Goal: Transaction & Acquisition: Book appointment/travel/reservation

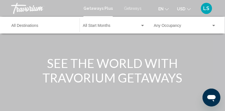
click at [137, 8] on span "Getaways" at bounding box center [133, 8] width 18 height 4
click at [35, 24] on div "Destination All Destinations" at bounding box center [42, 25] width 62 height 15
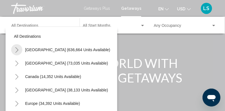
click at [18, 49] on icon "Toggle United States (636,664 units available)" at bounding box center [17, 50] width 4 height 6
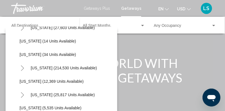
scroll to position [94, 0]
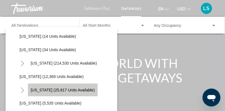
click at [64, 90] on span "[US_STATE] (25,817 units available)" at bounding box center [63, 89] width 64 height 4
type input "**********"
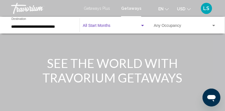
click at [104, 25] on span "Search widget" at bounding box center [111, 27] width 57 height 4
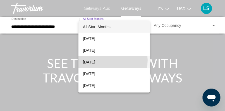
click at [99, 60] on span "[DATE]" at bounding box center [114, 62] width 62 height 12
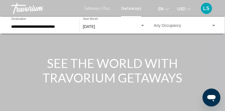
click at [176, 23] on div "Occupancy Any Occupancy" at bounding box center [185, 25] width 62 height 15
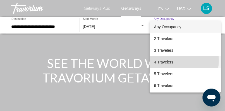
click at [168, 60] on span "4 Travelers" at bounding box center [185, 62] width 63 height 12
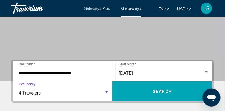
scroll to position [87, 0]
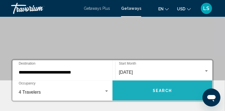
click at [188, 91] on button "Search" at bounding box center [162, 90] width 100 height 20
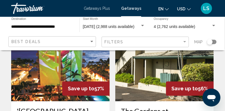
scroll to position [1159, 0]
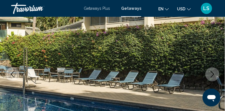
scroll to position [76, 0]
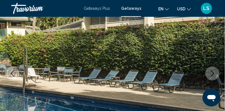
click at [213, 74] on icon "Next image" at bounding box center [212, 73] width 4 height 7
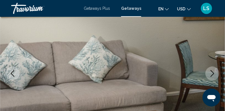
click at [213, 74] on icon "Next image" at bounding box center [212, 73] width 4 height 7
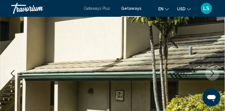
click at [213, 74] on icon "Next image" at bounding box center [212, 73] width 4 height 7
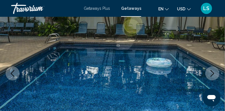
click at [213, 74] on icon "Next image" at bounding box center [212, 73] width 4 height 7
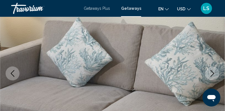
click at [213, 74] on icon "Next image" at bounding box center [212, 73] width 4 height 7
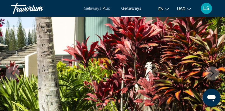
click at [213, 74] on icon "Next image" at bounding box center [212, 73] width 4 height 7
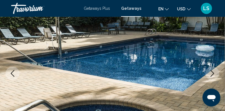
click at [213, 74] on icon "Next image" at bounding box center [212, 73] width 4 height 7
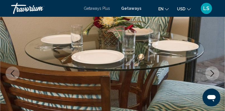
click at [213, 74] on icon "Next image" at bounding box center [212, 73] width 4 height 7
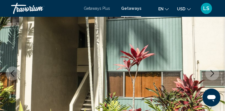
click at [213, 74] on icon "Next image" at bounding box center [212, 73] width 4 height 7
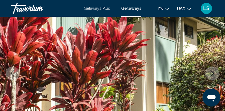
click at [213, 74] on icon "Next image" at bounding box center [212, 73] width 4 height 7
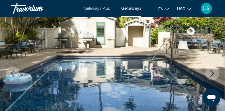
click at [213, 74] on icon "Next image" at bounding box center [212, 73] width 4 height 7
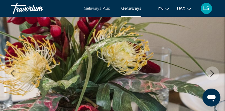
click at [213, 74] on icon "Next image" at bounding box center [212, 73] width 4 height 7
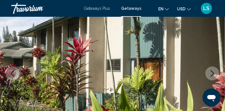
click at [213, 74] on icon "Next image" at bounding box center [212, 73] width 4 height 7
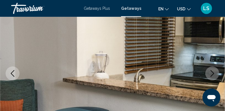
click at [213, 74] on icon "Next image" at bounding box center [212, 73] width 4 height 7
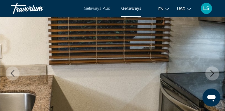
click at [213, 74] on icon "Next image" at bounding box center [212, 73] width 4 height 7
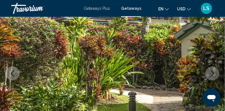
click at [213, 74] on icon "Next image" at bounding box center [212, 73] width 4 height 7
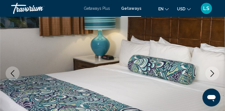
click at [213, 74] on icon "Next image" at bounding box center [212, 73] width 4 height 7
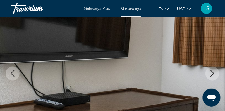
click at [213, 74] on icon "Next image" at bounding box center [212, 73] width 4 height 7
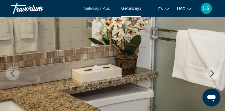
click at [213, 74] on icon "Next image" at bounding box center [212, 73] width 4 height 7
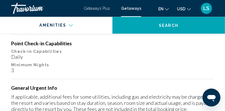
scroll to position [844, 0]
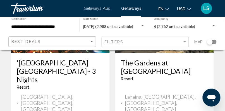
scroll to position [1204, 0]
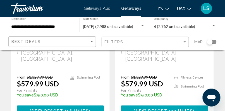
scroll to position [153, 0]
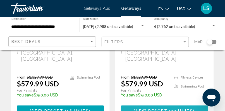
click at [164, 108] on span "View Resort" at bounding box center [150, 110] width 33 height 4
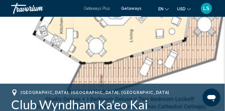
scroll to position [94, 0]
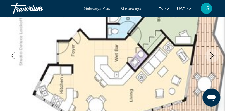
click at [212, 56] on icon "Next image" at bounding box center [212, 55] width 7 height 7
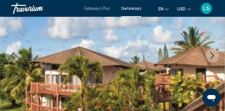
click at [212, 56] on icon "Next image" at bounding box center [212, 55] width 7 height 7
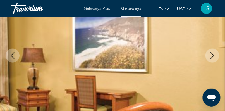
click at [212, 56] on icon "Next image" at bounding box center [212, 55] width 7 height 7
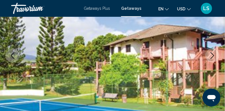
click at [212, 56] on icon "Next image" at bounding box center [212, 55] width 7 height 7
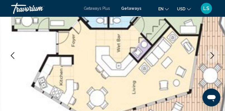
click at [212, 56] on icon "Next image" at bounding box center [212, 55] width 7 height 7
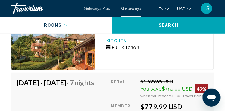
scroll to position [2051, 0]
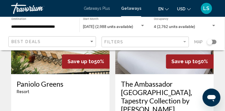
scroll to position [1151, 0]
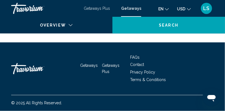
scroll to position [94, 0]
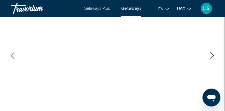
click at [188, 27] on img "Main content" at bounding box center [112, 55] width 225 height 265
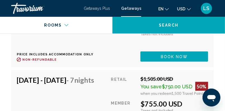
scroll to position [1422, 0]
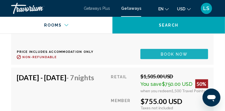
click at [184, 56] on span "Book now" at bounding box center [173, 54] width 27 height 4
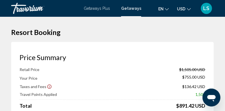
scroll to position [94, 0]
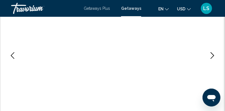
click at [137, 7] on span "Getaways" at bounding box center [131, 8] width 20 height 4
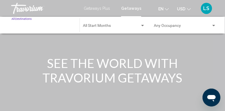
click at [22, 25] on input "Destination All Destinations" at bounding box center [42, 27] width 62 height 4
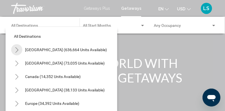
click at [17, 49] on icon "Toggle United States (636,664 units available)" at bounding box center [17, 50] width 4 height 6
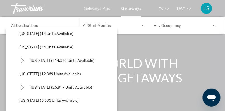
scroll to position [100, 0]
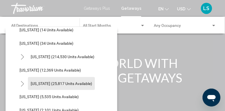
click at [63, 83] on span "[US_STATE] (25,817 units available)" at bounding box center [61, 83] width 61 height 4
type input "**********"
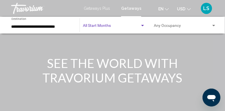
click at [108, 27] on span "Search widget" at bounding box center [111, 27] width 57 height 4
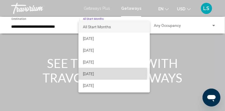
click at [101, 73] on span "[DATE]" at bounding box center [114, 74] width 62 height 12
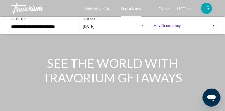
click at [166, 27] on span "Search widget" at bounding box center [182, 27] width 57 height 4
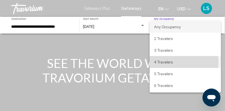
click at [164, 62] on span "4 Travelers" at bounding box center [185, 62] width 63 height 12
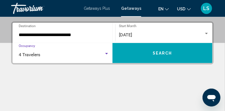
scroll to position [124, 0]
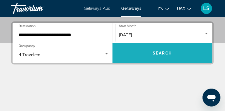
click at [163, 55] on button "Search" at bounding box center [162, 53] width 100 height 20
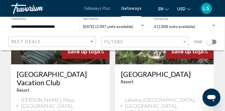
scroll to position [1193, 0]
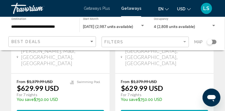
scroll to position [157, 0]
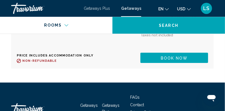
scroll to position [1529, 0]
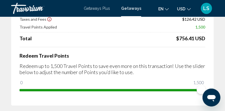
scroll to position [60, 0]
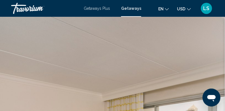
click at [131, 7] on span "Getaways" at bounding box center [131, 8] width 20 height 4
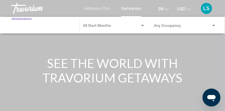
click at [23, 28] on input "Destination All Destinations" at bounding box center [42, 27] width 62 height 4
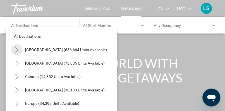
click at [19, 50] on button "Toggle United States (636,664 units available)" at bounding box center [16, 49] width 11 height 11
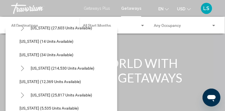
scroll to position [90, 0]
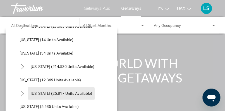
click at [61, 94] on span "[US_STATE] (25,817 units available)" at bounding box center [61, 93] width 61 height 4
type input "**********"
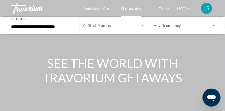
click at [115, 23] on div "Start Month All Start Months" at bounding box center [114, 25] width 62 height 15
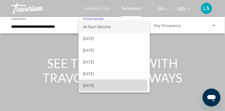
click at [103, 86] on span "[DATE]" at bounding box center [114, 85] width 62 height 12
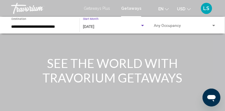
click at [176, 23] on div "Occupancy Any Occupancy" at bounding box center [185, 25] width 62 height 15
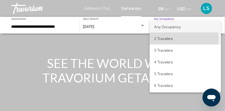
click at [165, 40] on span "2 Travelers" at bounding box center [185, 39] width 63 height 12
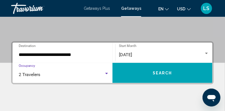
scroll to position [105, 0]
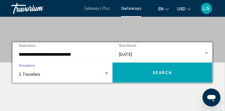
click at [180, 79] on button "Search" at bounding box center [162, 72] width 100 height 20
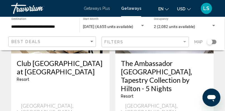
scroll to position [571, 0]
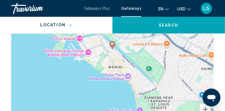
scroll to position [1150, 0]
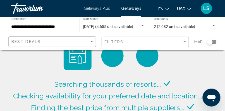
click at [134, 9] on span "Getaways" at bounding box center [131, 8] width 20 height 4
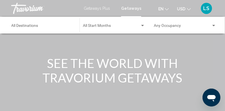
click at [132, 6] on span "Getaways" at bounding box center [131, 8] width 20 height 4
click at [48, 25] on input "Destination All Destinations" at bounding box center [42, 27] width 62 height 4
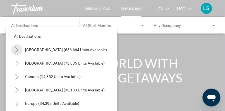
click at [18, 49] on icon "Toggle United States (636,664 units available)" at bounding box center [17, 50] width 4 height 6
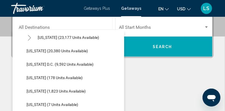
scroll to position [564, 0]
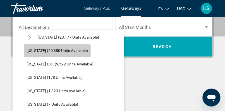
click at [72, 50] on span "[US_STATE] (20,380 units available)" at bounding box center [56, 50] width 61 height 4
type input "**********"
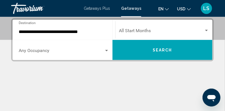
click at [142, 26] on div "Start Month All Start Months" at bounding box center [164, 30] width 90 height 18
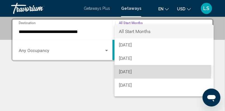
click at [135, 70] on span "[DATE]" at bounding box center [164, 71] width 90 height 13
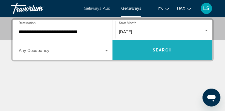
click at [161, 49] on span "Search" at bounding box center [162, 50] width 20 height 4
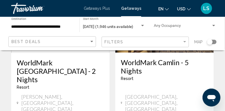
scroll to position [1189, 0]
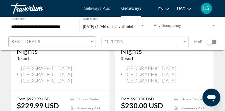
scroll to position [565, 0]
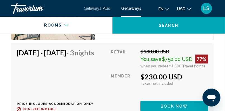
scroll to position [1257, 0]
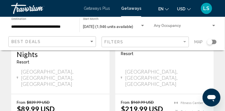
scroll to position [357, 0]
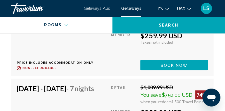
scroll to position [1492, 0]
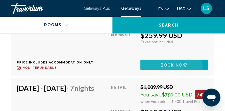
click at [176, 67] on span "Book now" at bounding box center [173, 65] width 27 height 4
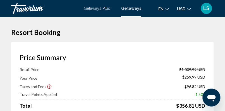
scroll to position [94, 0]
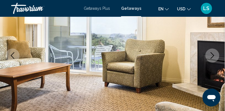
click at [137, 8] on span "Getaways" at bounding box center [131, 8] width 20 height 4
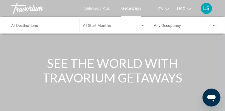
click at [133, 9] on span "Getaways" at bounding box center [131, 8] width 20 height 4
click at [32, 26] on input "Destination All Destinations" at bounding box center [42, 27] width 62 height 4
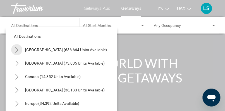
click at [17, 48] on icon "Toggle United States (636,664 units available)" at bounding box center [17, 50] width 4 height 6
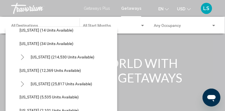
scroll to position [101, 0]
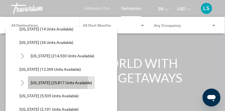
click at [53, 81] on span "[US_STATE] (25,817 units available)" at bounding box center [61, 82] width 61 height 4
type input "**********"
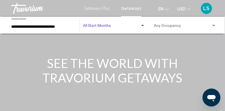
click at [101, 28] on span "Search widget" at bounding box center [111, 27] width 57 height 4
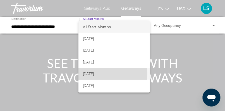
click at [99, 73] on span "[DATE]" at bounding box center [114, 74] width 62 height 12
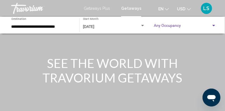
click at [160, 27] on span "Search widget" at bounding box center [182, 27] width 57 height 4
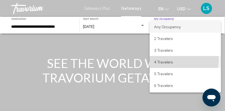
click at [161, 59] on span "4 Travelers" at bounding box center [185, 62] width 63 height 12
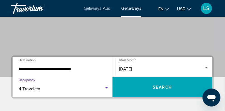
scroll to position [91, 0]
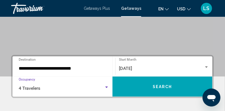
click at [170, 89] on span "Search" at bounding box center [162, 86] width 20 height 4
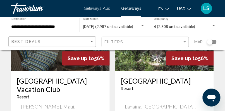
scroll to position [1204, 0]
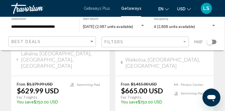
scroll to position [357, 0]
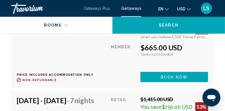
scroll to position [1318, 0]
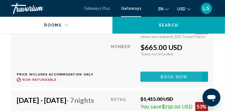
click at [169, 79] on span "Book now" at bounding box center [173, 76] width 27 height 4
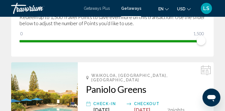
scroll to position [109, 0]
